Goal: Information Seeking & Learning: Learn about a topic

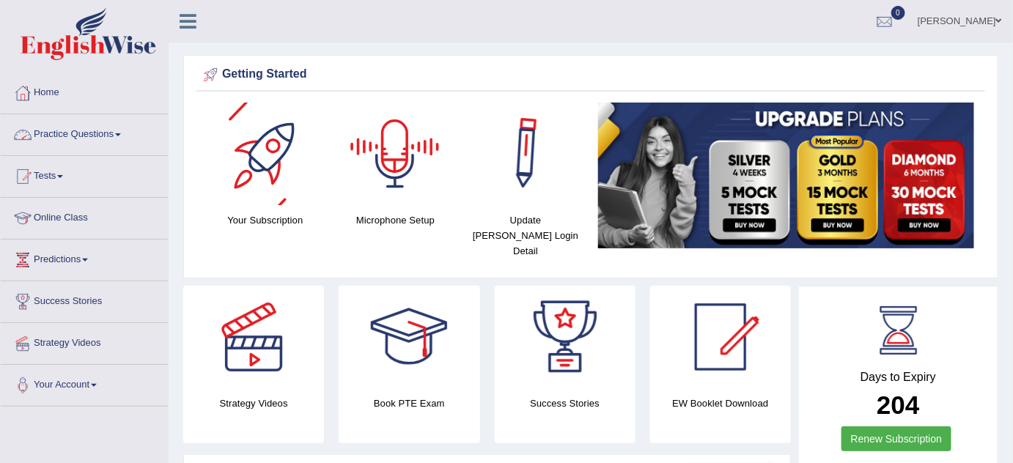
click at [105, 136] on link "Practice Questions" at bounding box center [84, 132] width 167 height 37
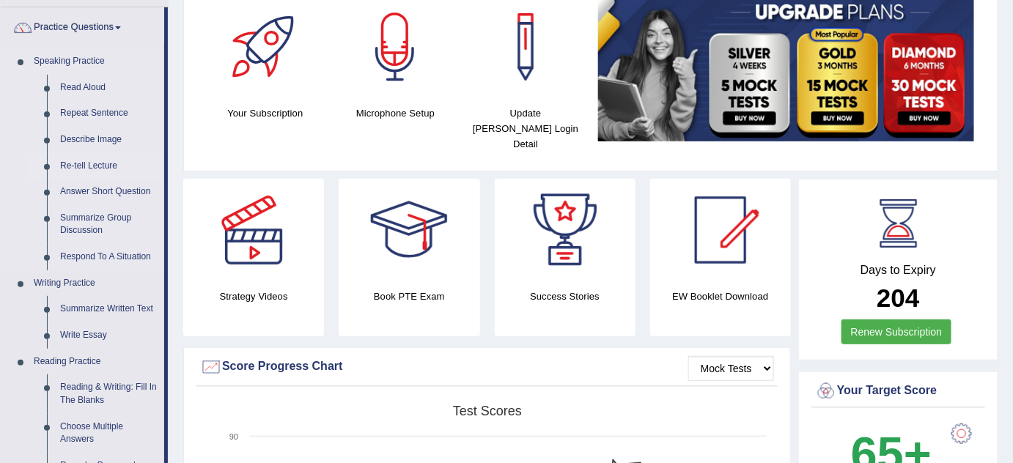
scroll to position [66, 0]
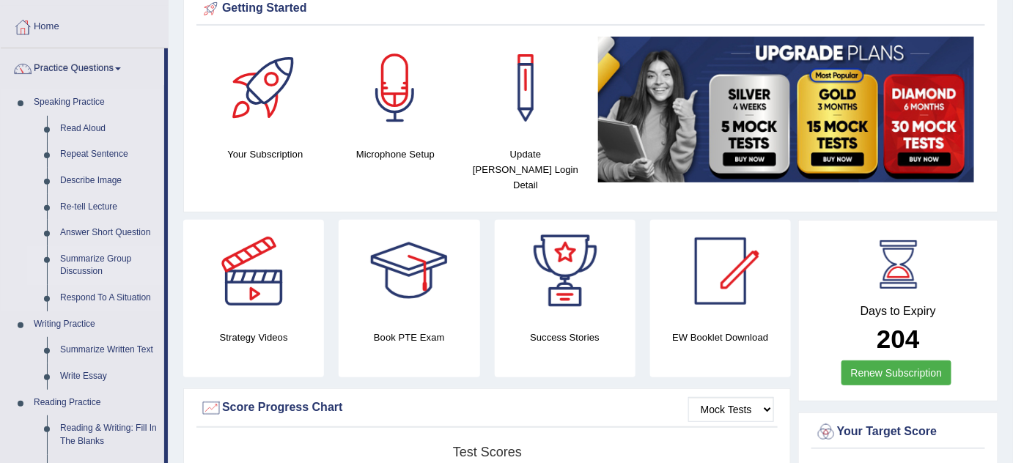
click at [76, 256] on link "Summarize Group Discussion" at bounding box center [109, 265] width 111 height 39
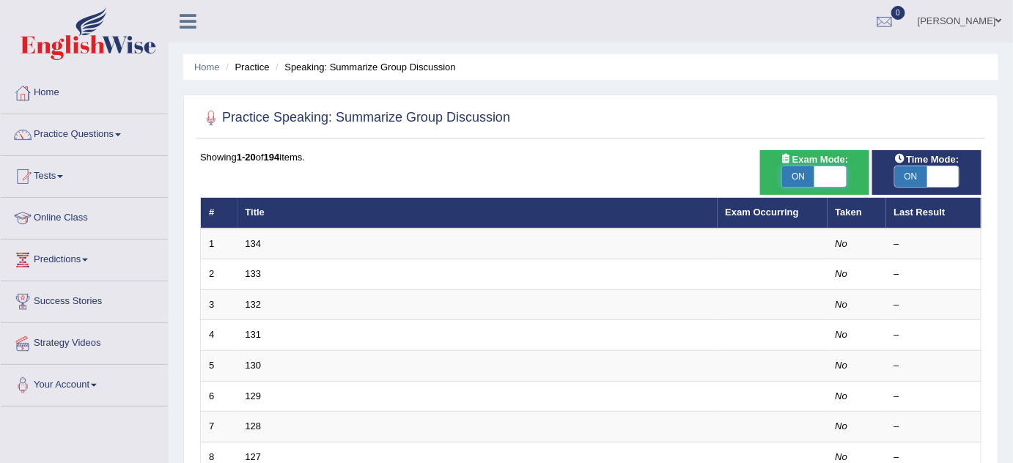
click at [840, 177] on span at bounding box center [830, 176] width 32 height 21
click at [798, 177] on span at bounding box center [798, 176] width 32 height 21
click at [828, 176] on span at bounding box center [830, 176] width 32 height 21
checkbox input "false"
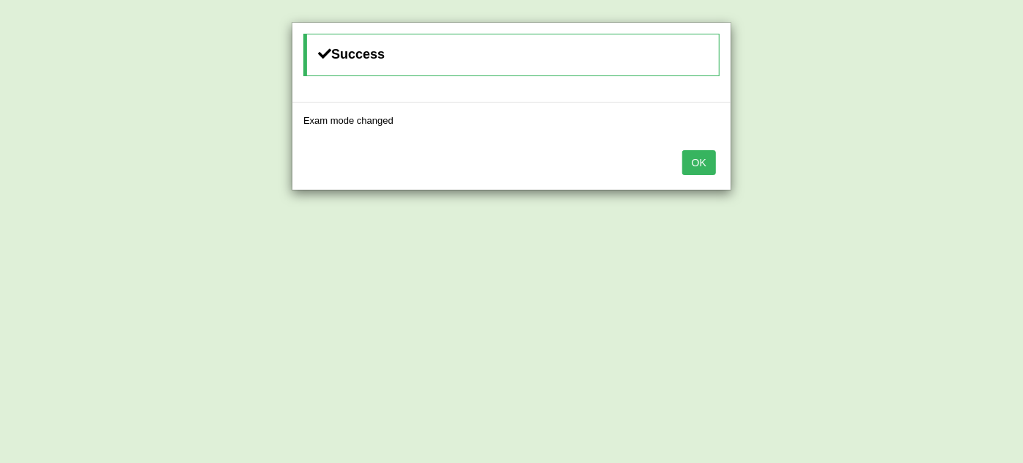
click at [702, 163] on button "OK" at bounding box center [699, 162] width 34 height 25
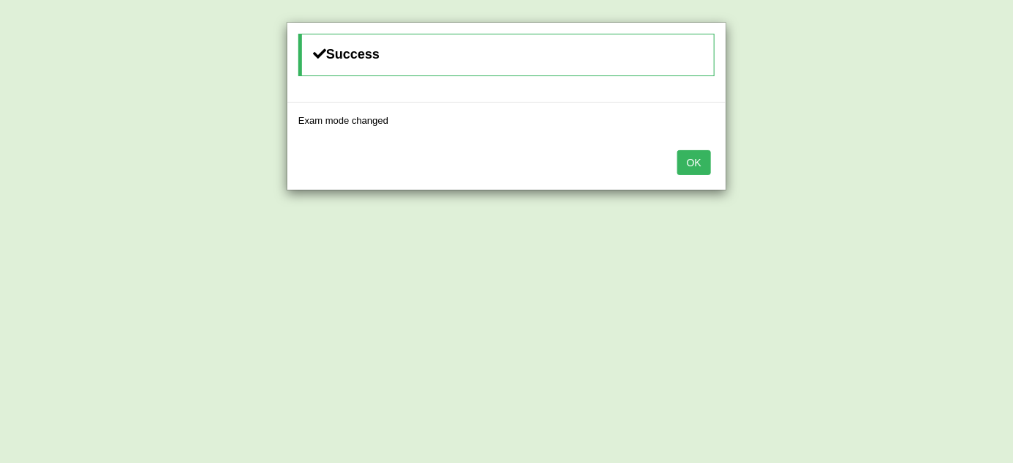
click at [703, 160] on button "OK" at bounding box center [694, 162] width 34 height 25
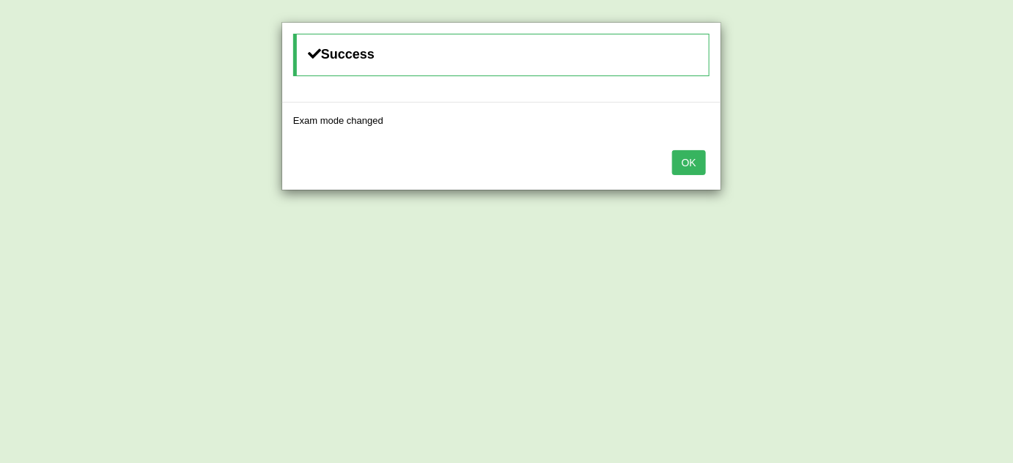
click at [690, 160] on button "OK" at bounding box center [689, 162] width 34 height 25
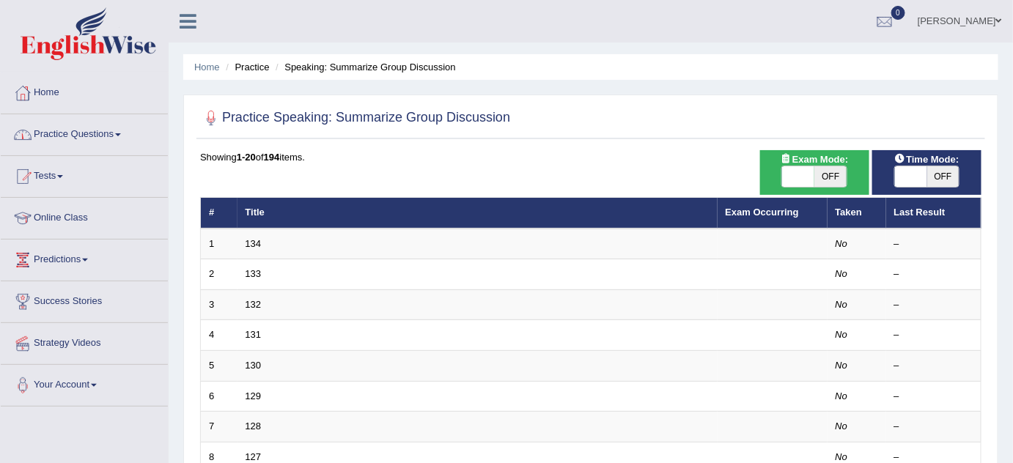
click at [54, 130] on link "Practice Questions" at bounding box center [84, 132] width 167 height 37
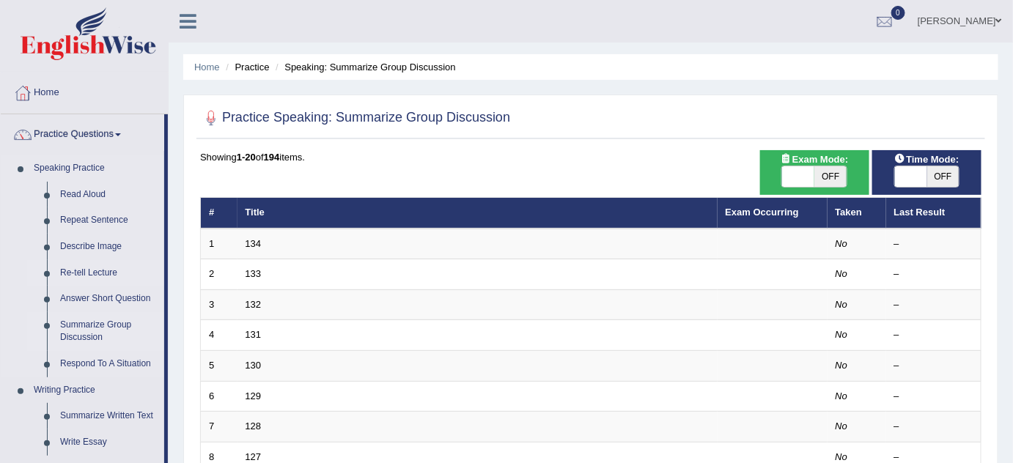
scroll to position [66, 0]
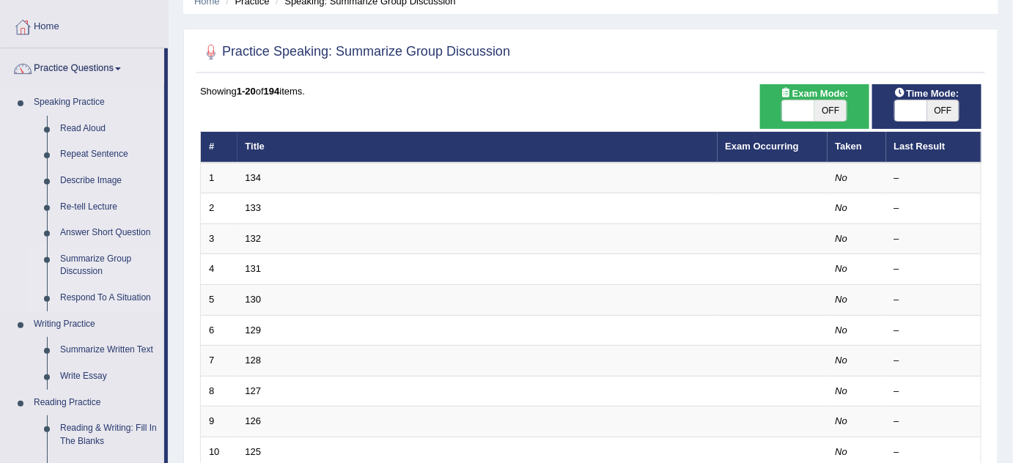
click at [110, 301] on link "Respond To A Situation" at bounding box center [109, 298] width 111 height 26
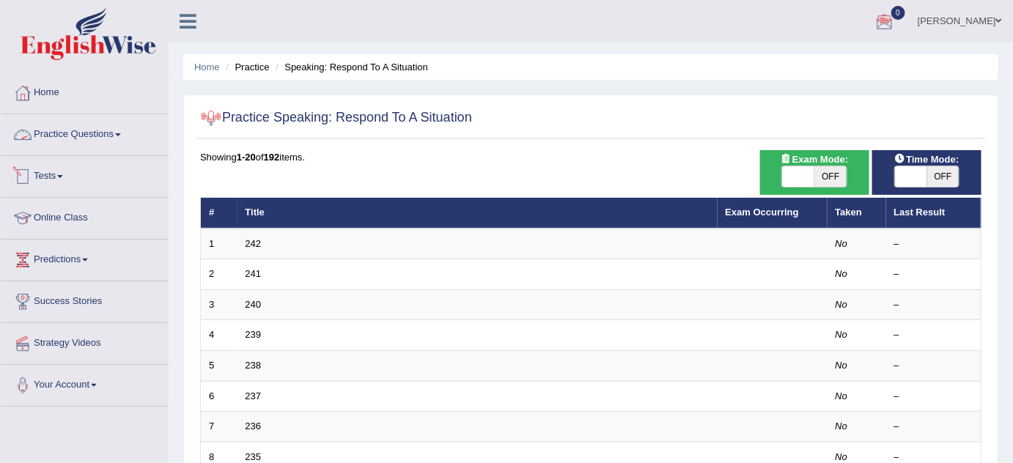
click at [97, 136] on link "Practice Questions" at bounding box center [84, 132] width 167 height 37
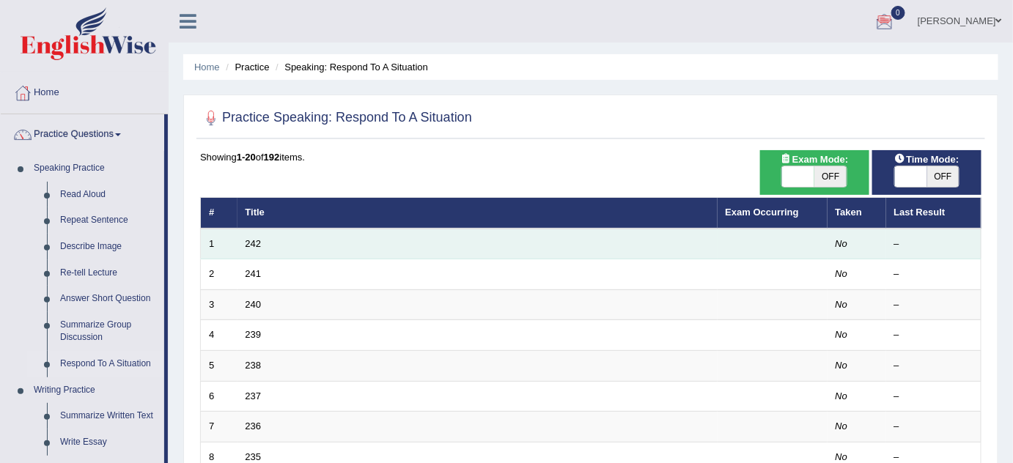
click at [256, 234] on td "242" at bounding box center [478, 244] width 480 height 31
click at [259, 246] on link "242" at bounding box center [254, 243] width 16 height 11
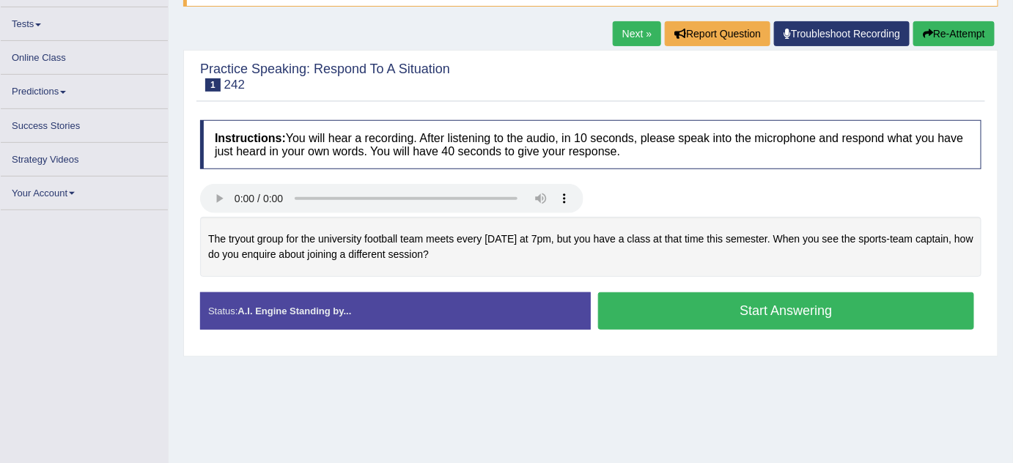
scroll to position [141, 0]
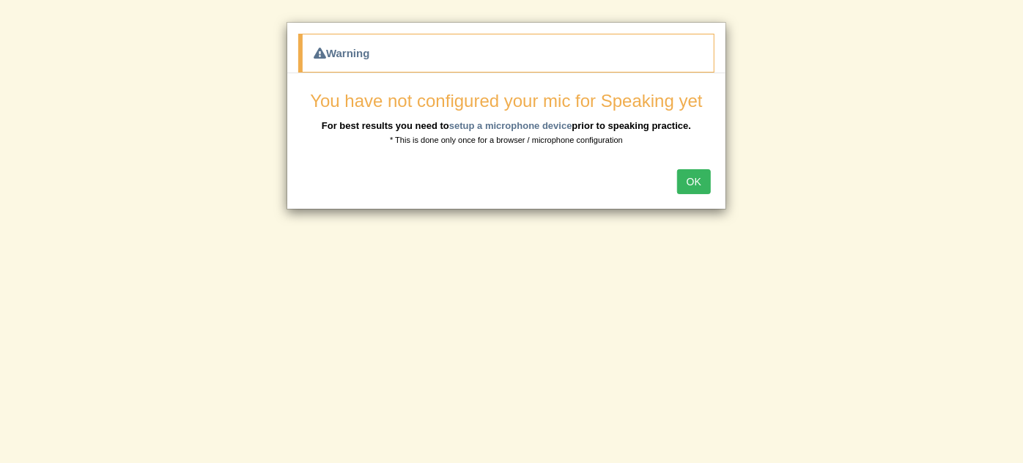
click at [684, 177] on button "OK" at bounding box center [694, 181] width 34 height 25
